Goal: Transaction & Acquisition: Book appointment/travel/reservation

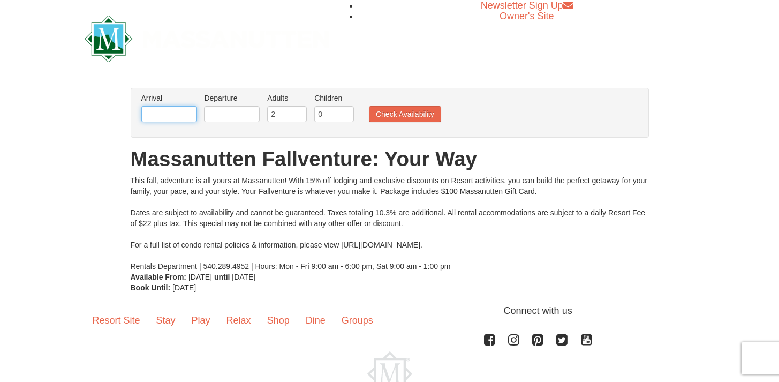
click at [180, 109] on input "text" at bounding box center [169, 114] width 56 height 16
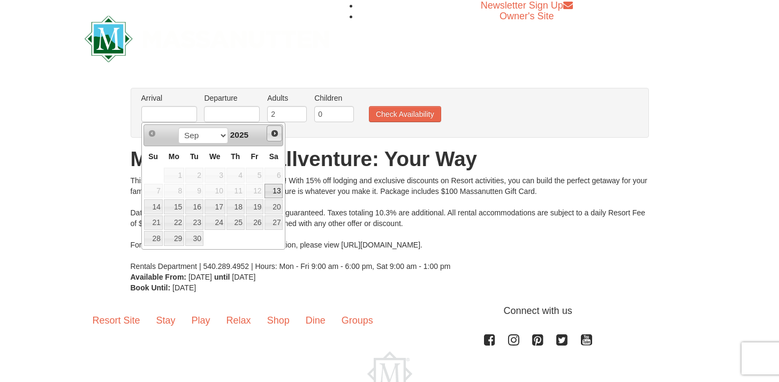
click at [273, 129] on span "Next" at bounding box center [274, 133] width 9 height 9
click at [240, 220] on link "20" at bounding box center [235, 222] width 18 height 15
type input "[DATE]"
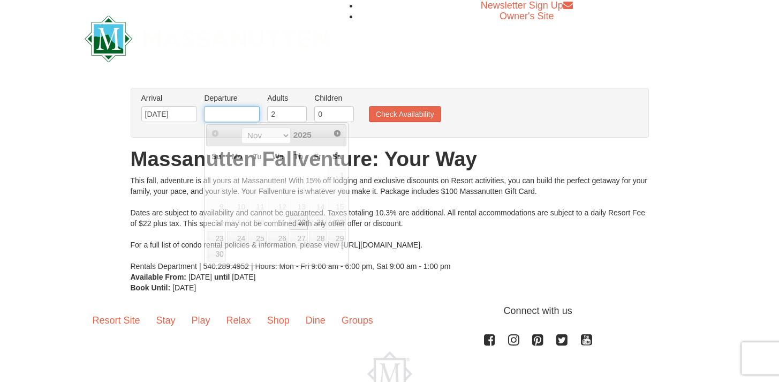
click at [244, 113] on input "text" at bounding box center [232, 114] width 56 height 16
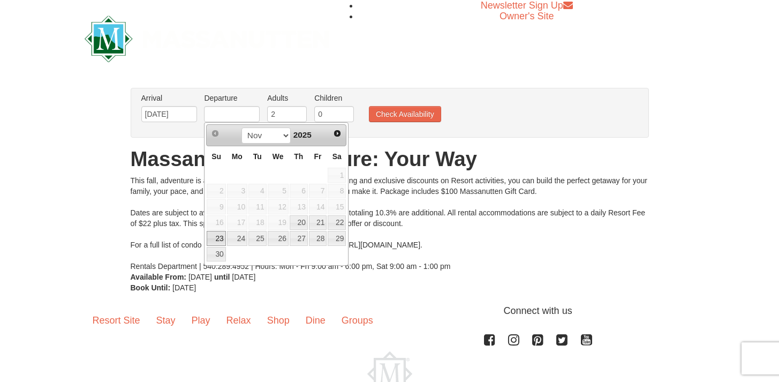
click at [219, 234] on link "23" at bounding box center [216, 238] width 19 height 15
type input "[DATE]"
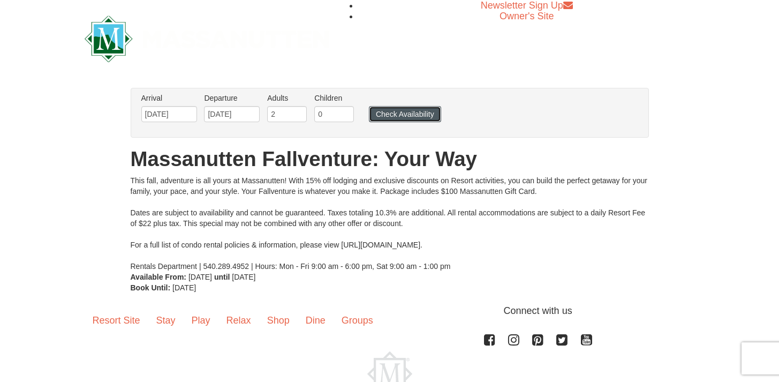
click at [391, 109] on button "Check Availability" at bounding box center [405, 114] width 72 height 16
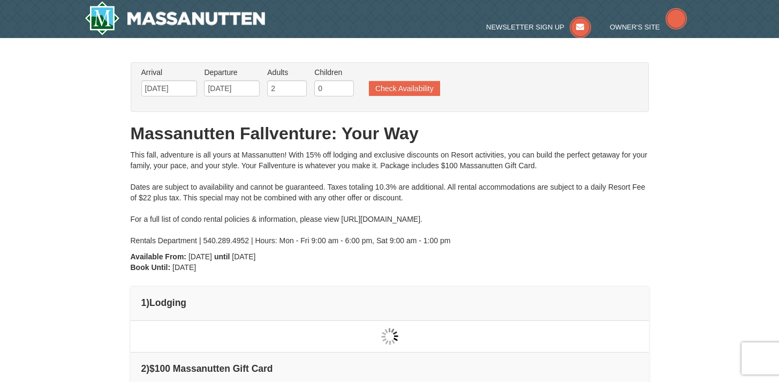
type input "[DATE]"
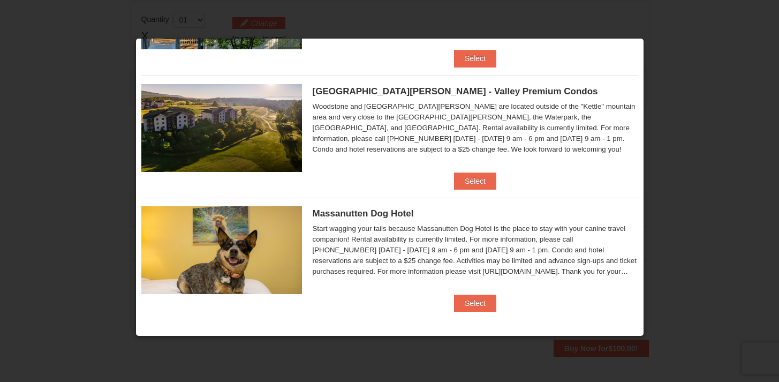
scroll to position [319, 0]
click at [476, 182] on button "Select" at bounding box center [475, 180] width 42 height 17
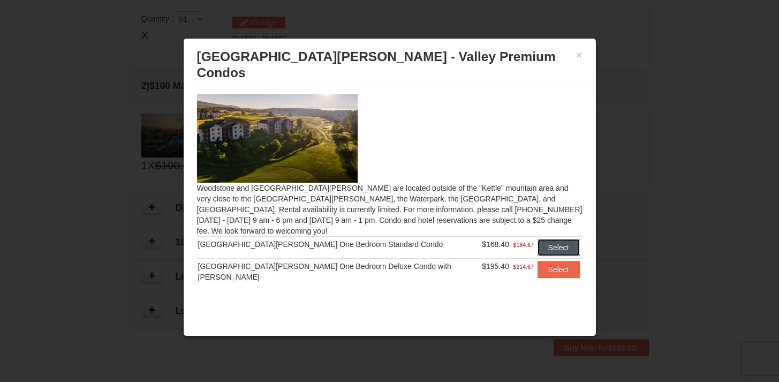
click at [549, 239] on button "Select" at bounding box center [558, 247] width 42 height 17
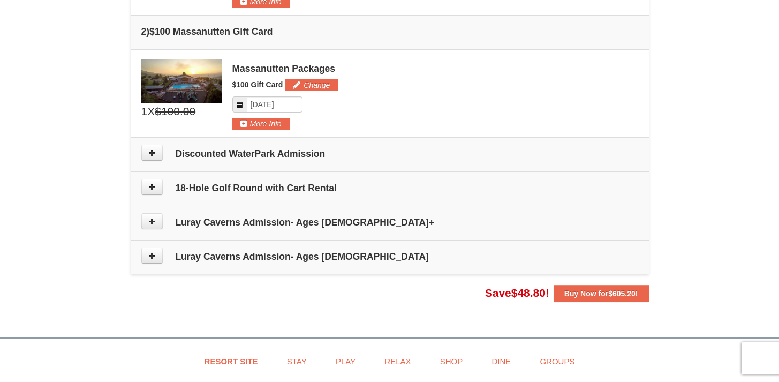
scroll to position [426, 0]
